Goal: Transaction & Acquisition: Download file/media

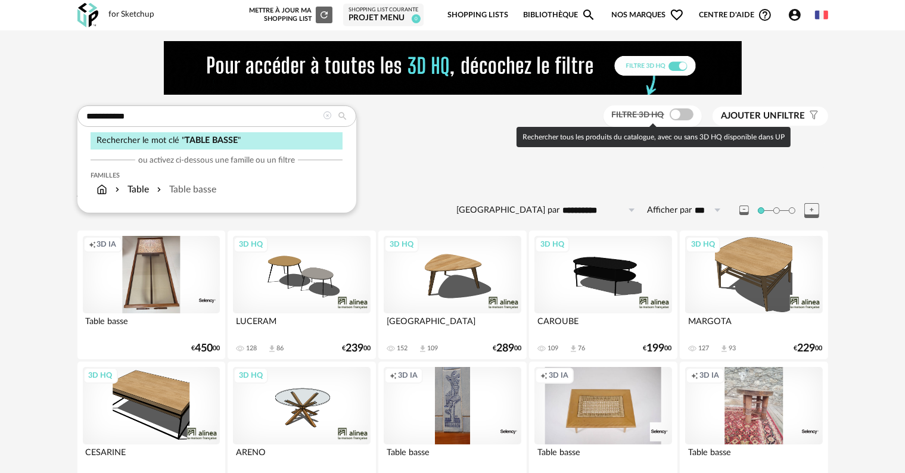
click at [680, 114] on span at bounding box center [682, 114] width 24 height 12
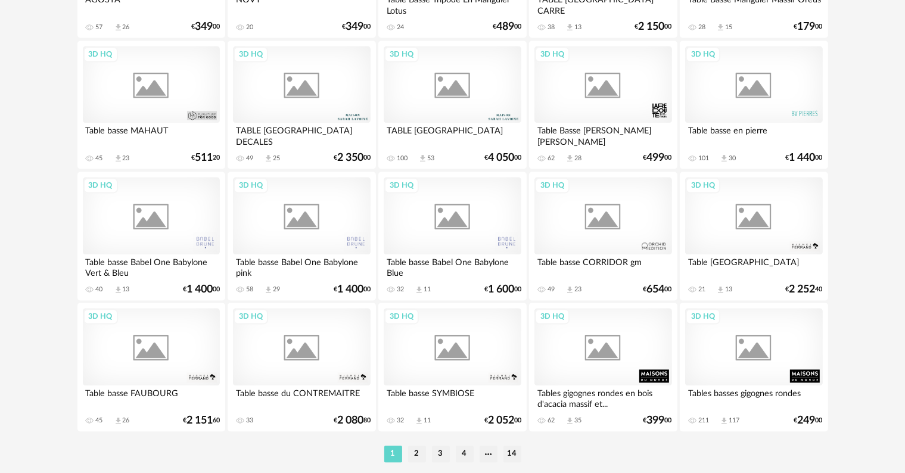
scroll to position [2460, 0]
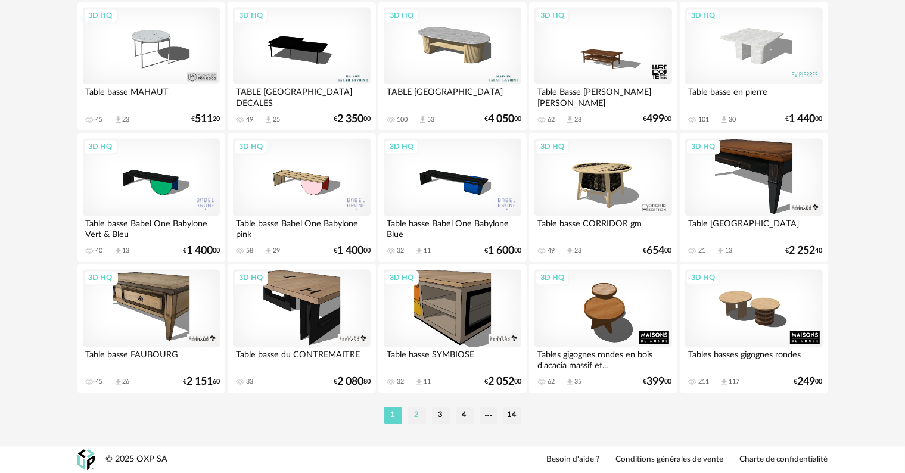
click at [419, 420] on li "2" at bounding box center [417, 415] width 18 height 17
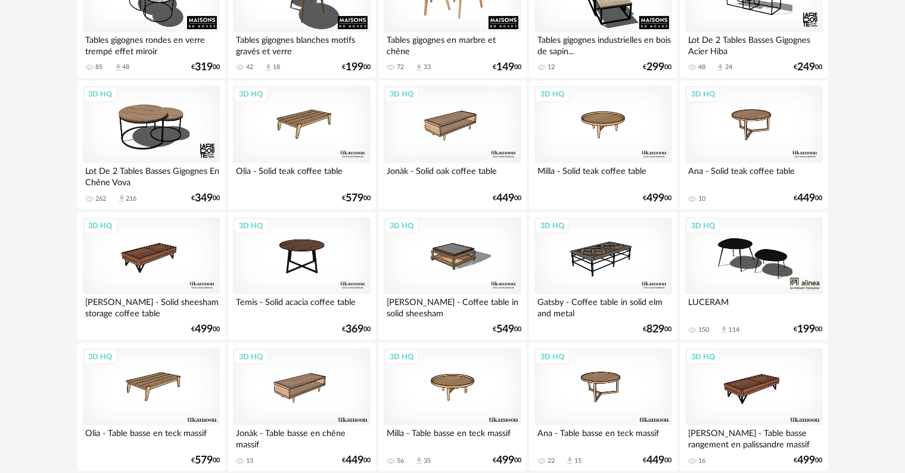
scroll to position [417, 0]
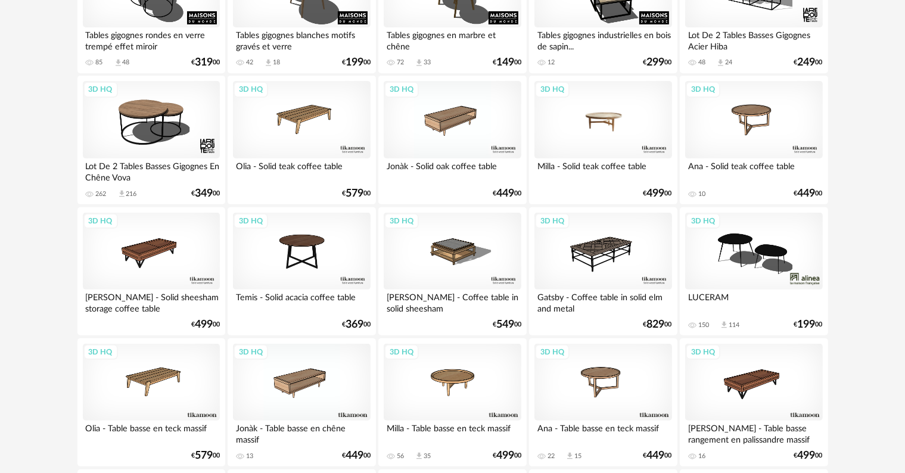
click at [633, 135] on div "3D HQ" at bounding box center [603, 119] width 137 height 77
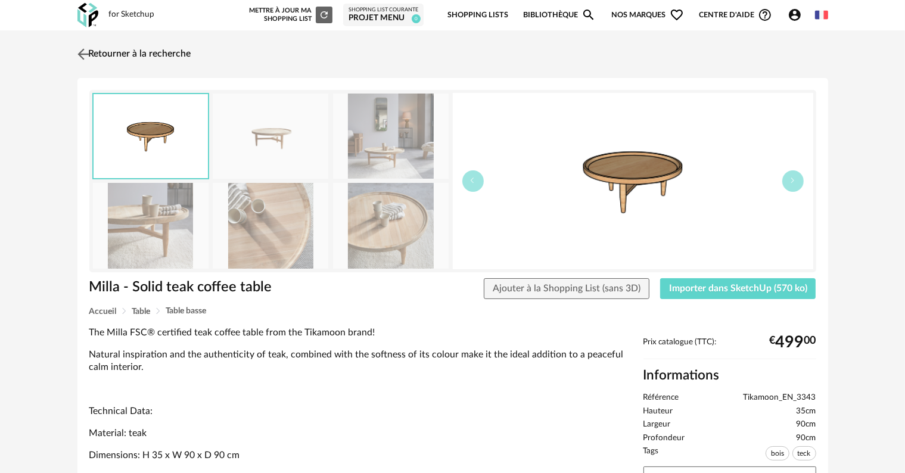
click at [83, 49] on img at bounding box center [83, 53] width 17 height 17
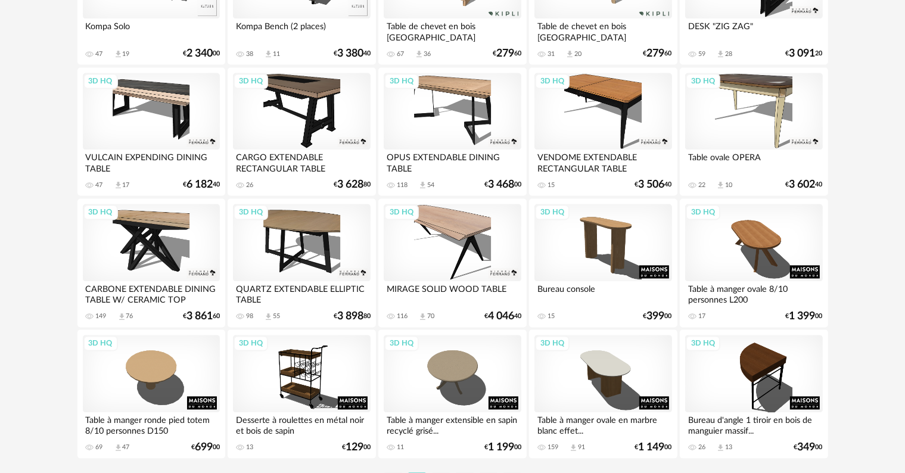
scroll to position [2460, 0]
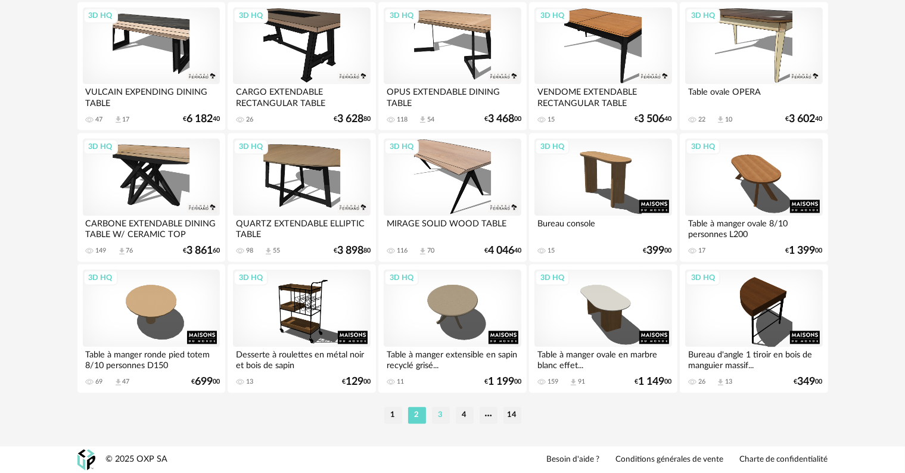
click at [439, 420] on li "3" at bounding box center [441, 415] width 18 height 17
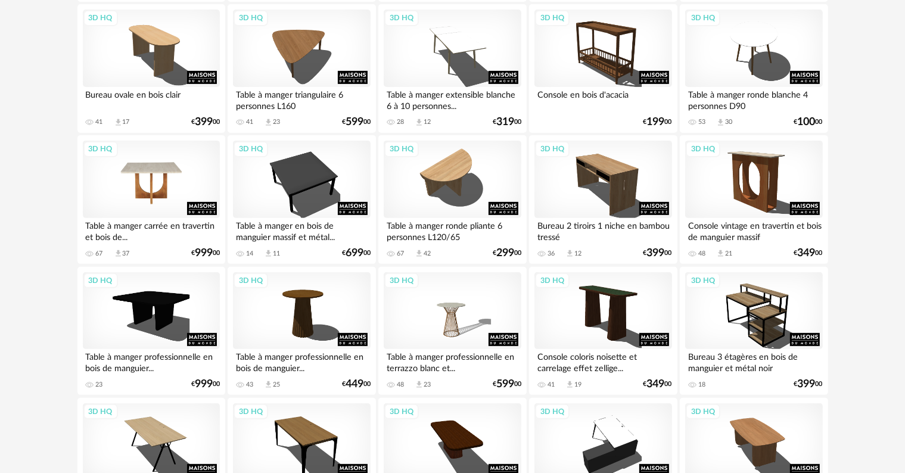
scroll to position [298, 0]
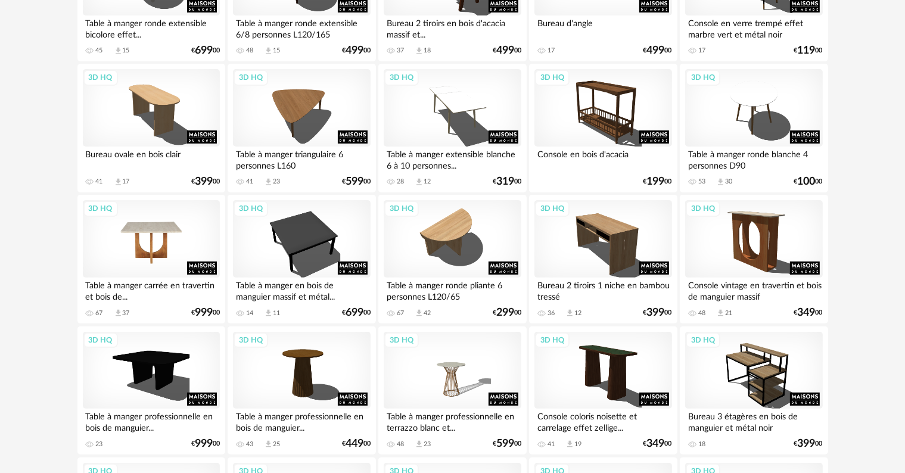
click at [147, 227] on div "3D HQ" at bounding box center [151, 238] width 137 height 77
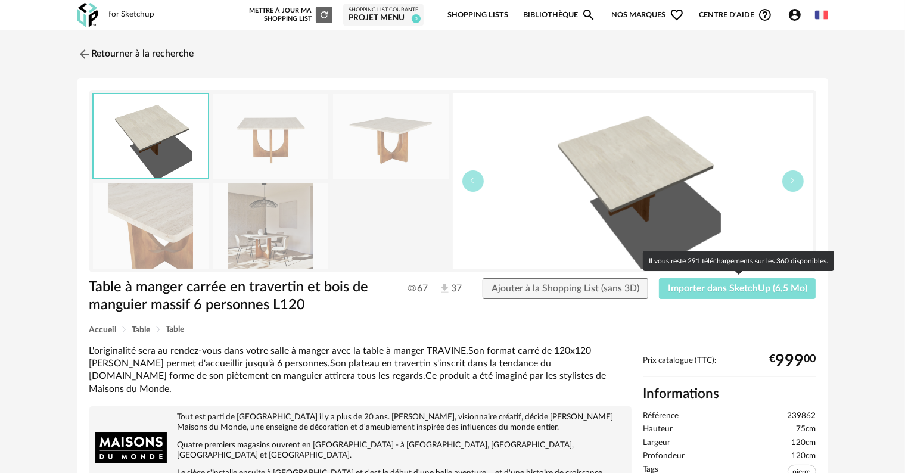
click at [691, 286] on span "Importer dans SketchUp (6,5 Mo)" at bounding box center [737, 289] width 139 height 10
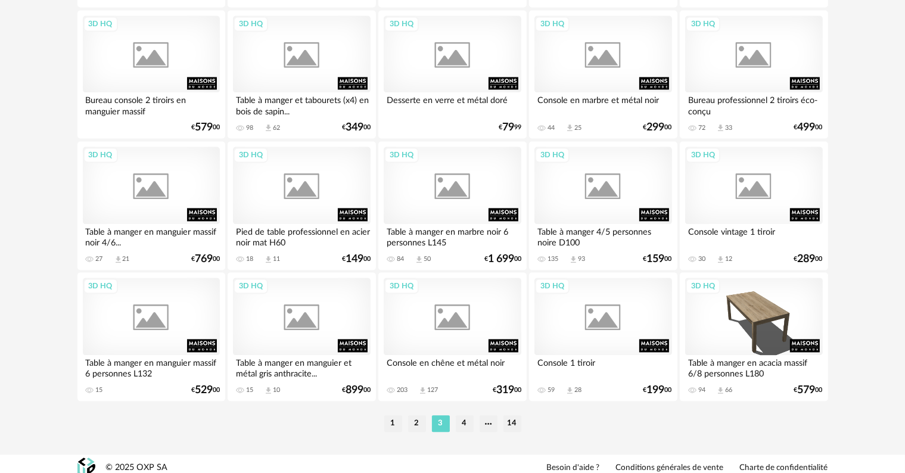
scroll to position [2460, 0]
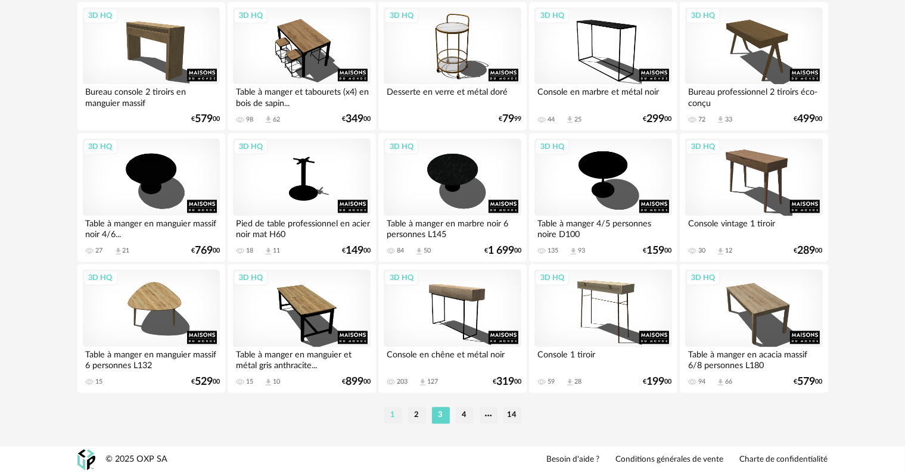
click at [398, 416] on li "1" at bounding box center [393, 415] width 18 height 17
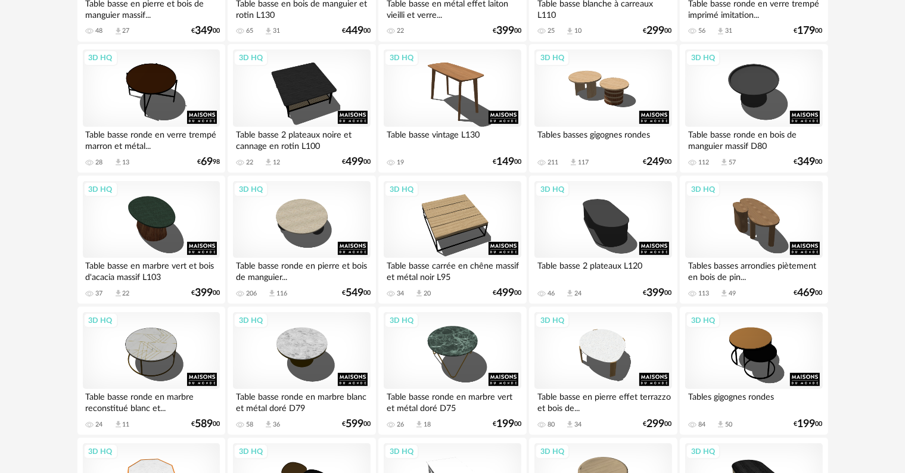
scroll to position [477, 0]
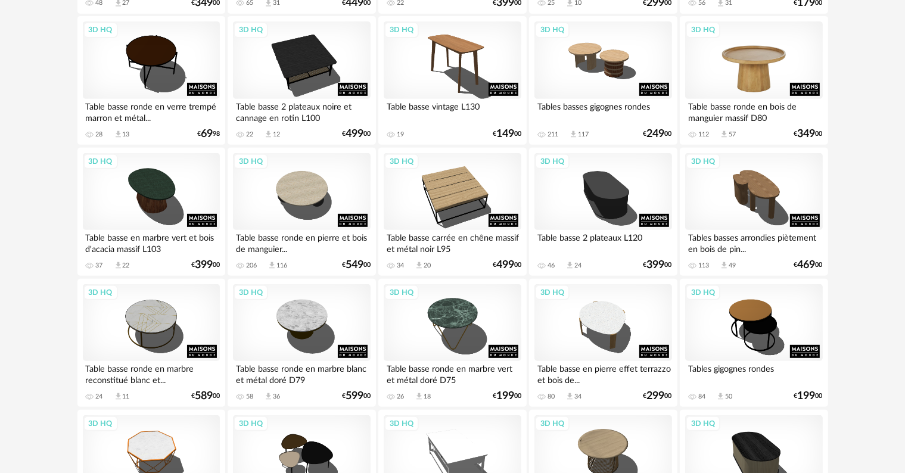
click at [753, 75] on div "3D HQ" at bounding box center [754, 59] width 137 height 77
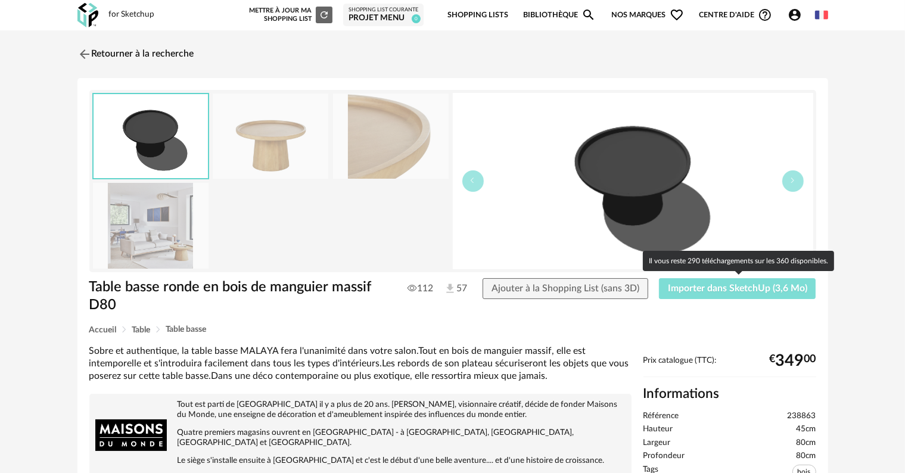
click at [688, 287] on span "Importer dans SketchUp (3,6 Mo)" at bounding box center [737, 289] width 139 height 10
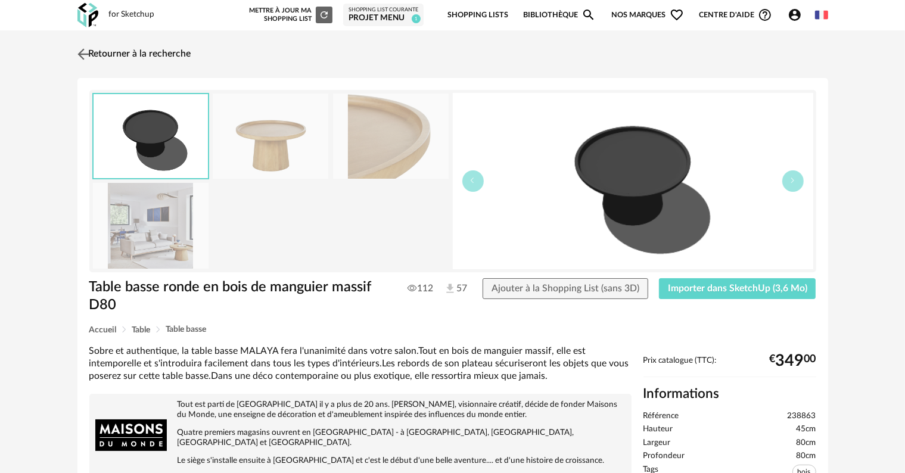
click at [138, 55] on link "Retourner à la recherche" at bounding box center [133, 54] width 117 height 26
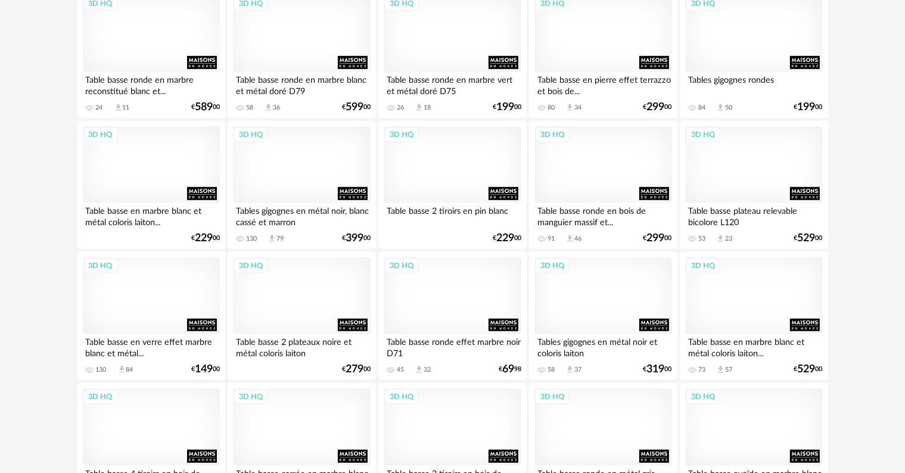
scroll to position [706, 0]
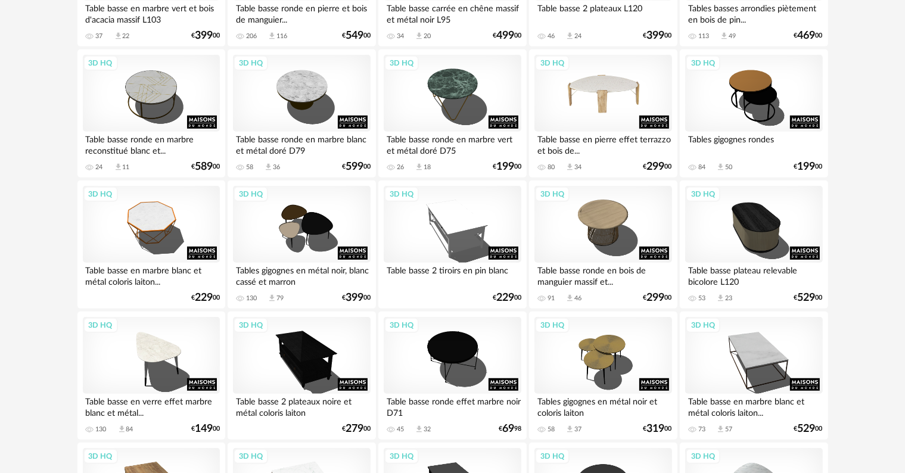
click at [606, 88] on div "3D HQ" at bounding box center [603, 93] width 137 height 77
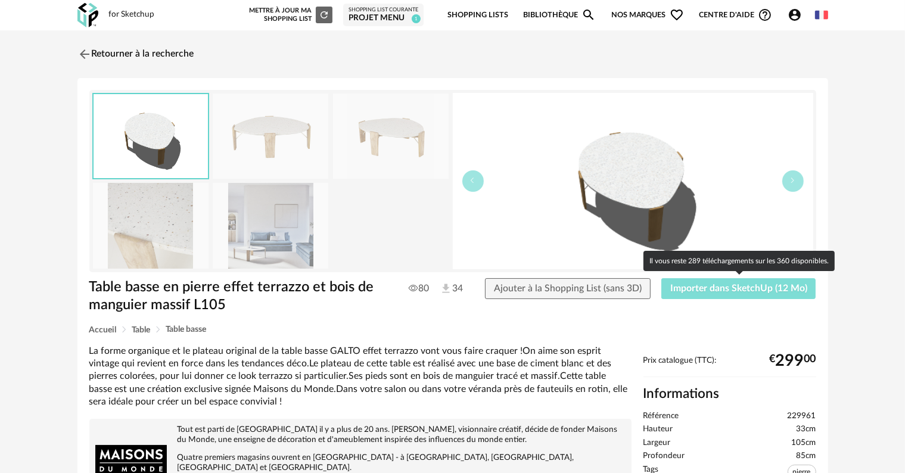
click at [693, 293] on button "Importer dans SketchUp (12 Mo)" at bounding box center [739, 288] width 155 height 21
